Goal: Information Seeking & Learning: Learn about a topic

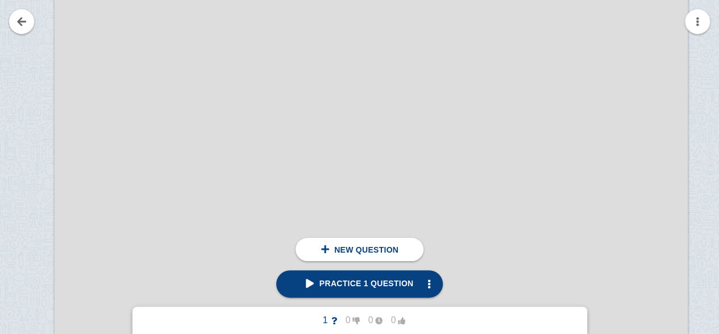
scroll to position [855, 55]
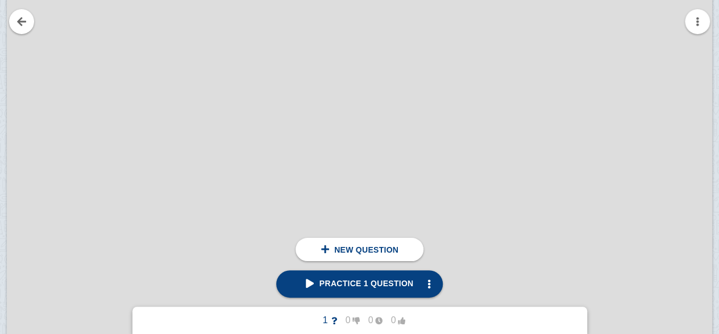
scroll to position [952, 102]
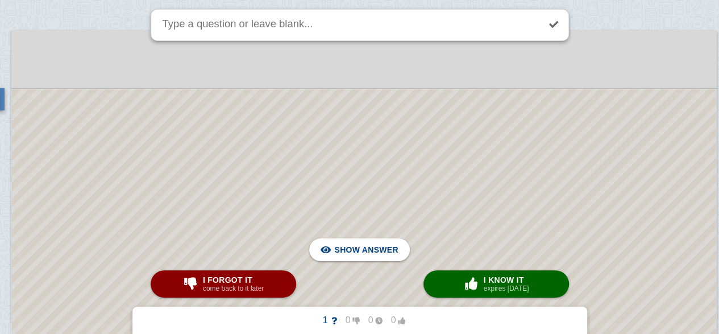
scroll to position [1427, 98]
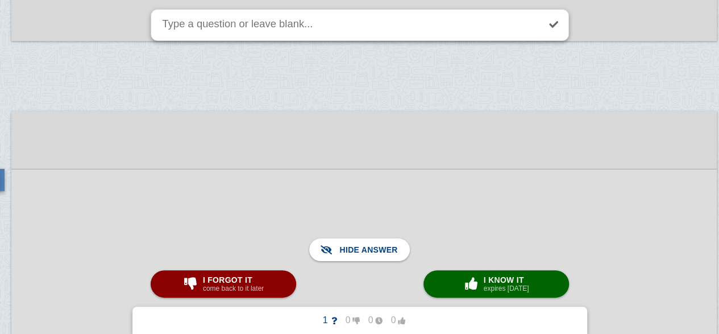
scroll to position [1336, 98]
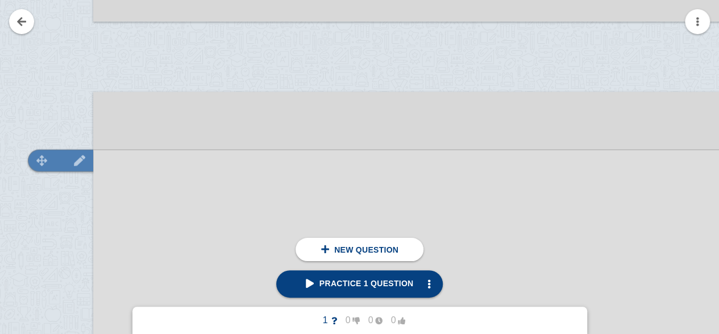
scroll to position [1366, 16]
drag, startPoint x: 56, startPoint y: 159, endPoint x: 402, endPoint y: 115, distance: 348.9
click at [41, 165] on img at bounding box center [41, 166] width 27 height 11
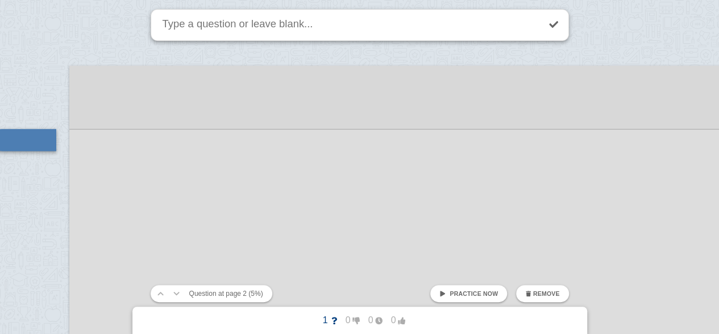
scroll to position [1392, 39]
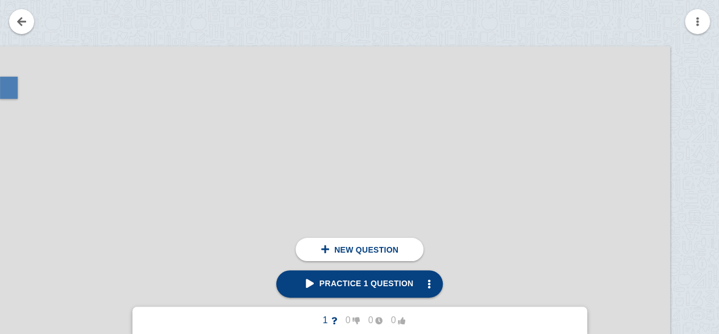
scroll to position [1411, 144]
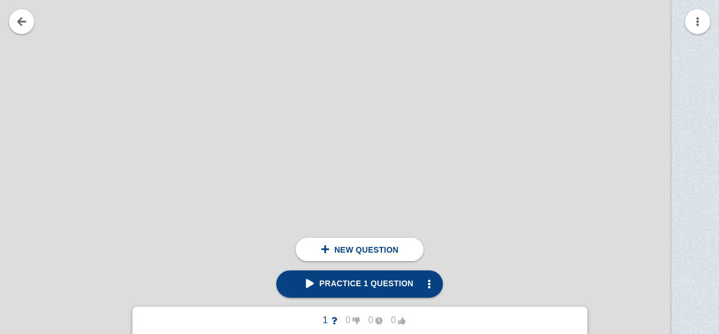
scroll to position [1543, 144]
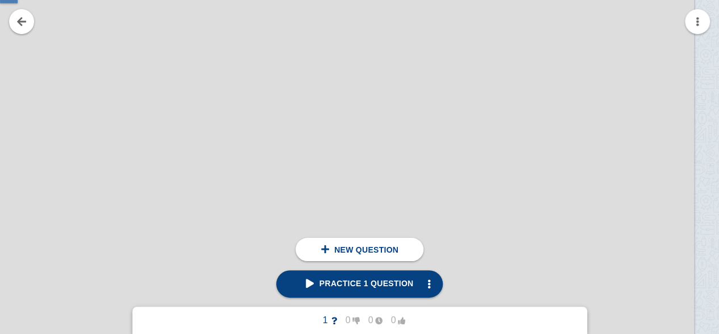
scroll to position [1516, 120]
